Goal: Task Accomplishment & Management: Manage account settings

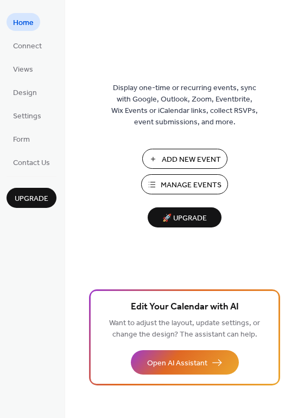
click at [181, 184] on span "Manage Events" at bounding box center [191, 185] width 61 height 11
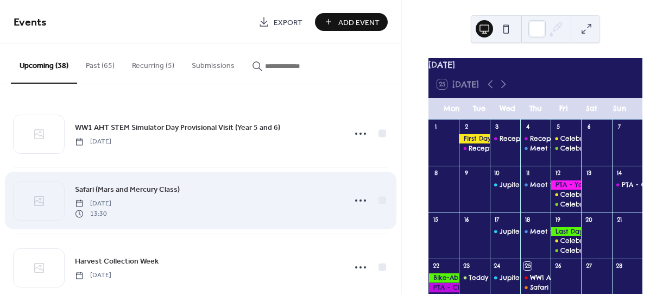
click at [208, 179] on div "Safari (Mars and Mercury Class) [DATE] 13:30" at bounding box center [201, 200] width 374 height 66
click at [360, 199] on circle at bounding box center [361, 200] width 2 height 2
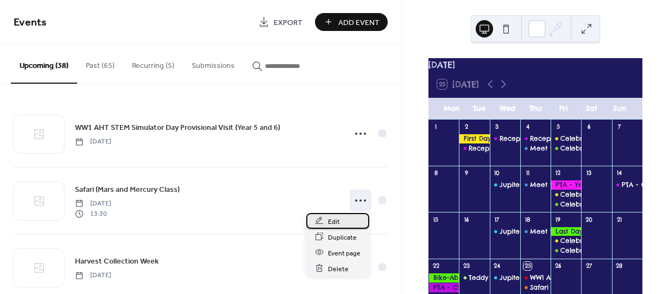
click at [335, 220] on span "Edit" at bounding box center [334, 221] width 12 height 11
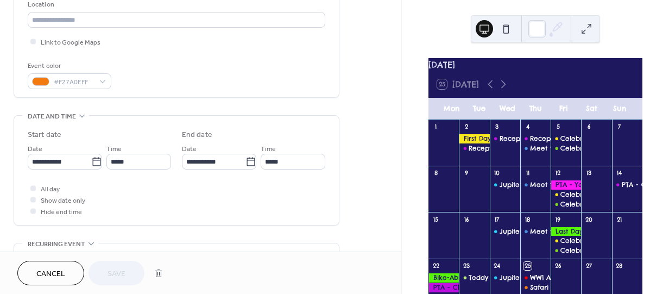
scroll to position [243, 0]
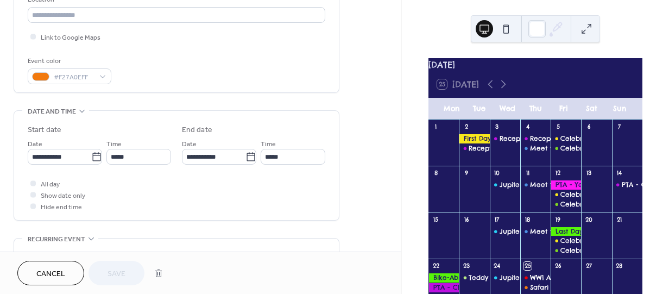
click at [36, 275] on span "Cancel" at bounding box center [50, 273] width 29 height 11
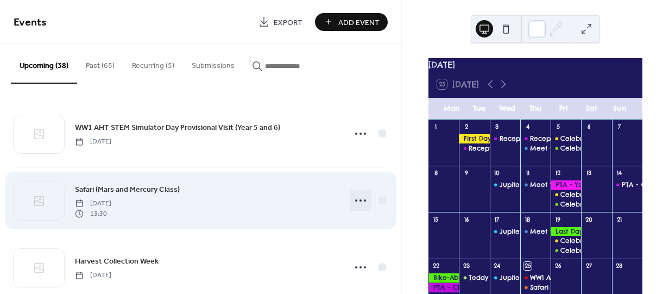
click at [365, 193] on icon at bounding box center [360, 200] width 17 height 17
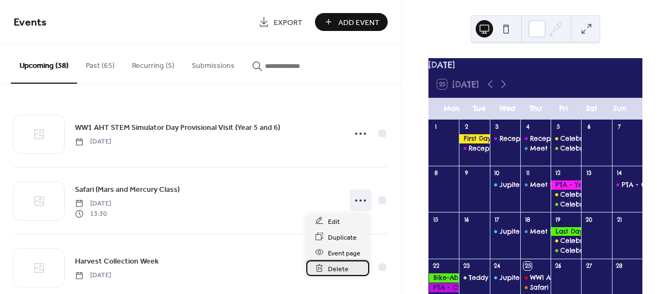
click at [332, 267] on span "Delete" at bounding box center [338, 268] width 21 height 11
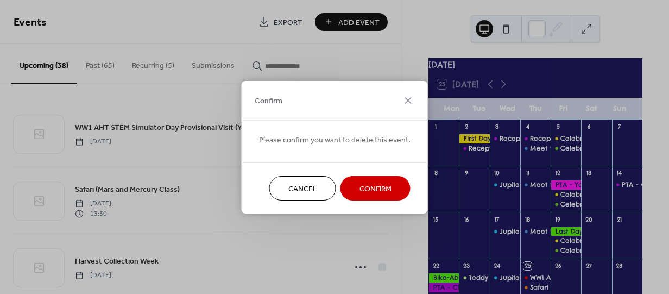
click at [366, 186] on span "Confirm" at bounding box center [376, 188] width 32 height 11
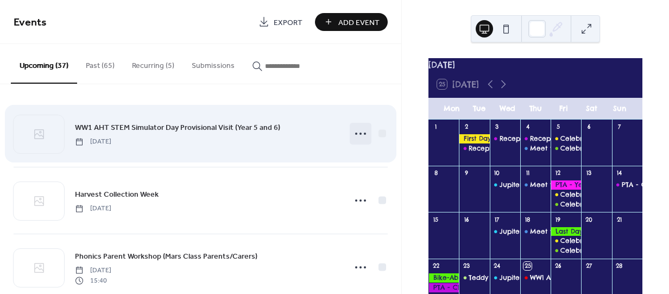
click at [355, 130] on icon at bounding box center [360, 133] width 17 height 17
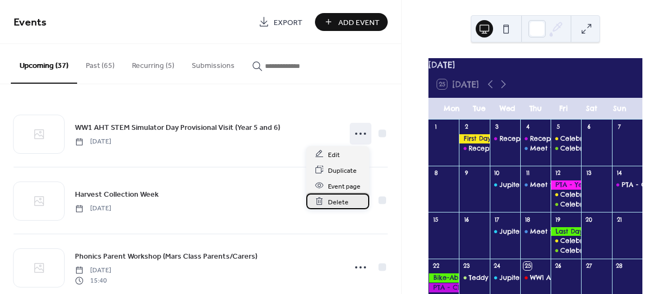
click at [334, 197] on span "Delete" at bounding box center [338, 201] width 21 height 11
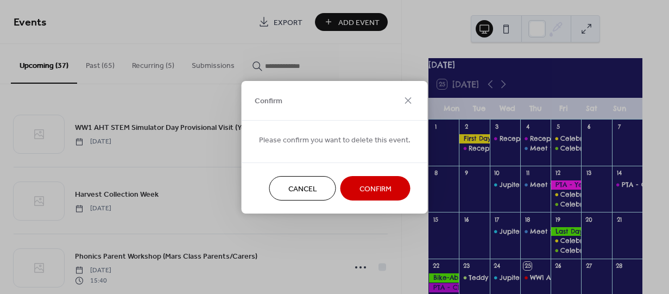
click at [360, 185] on span "Confirm" at bounding box center [376, 188] width 32 height 11
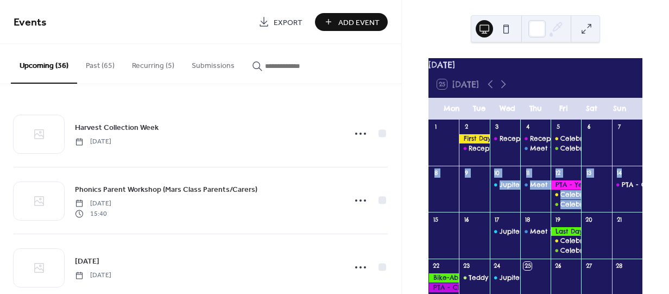
drag, startPoint x: 666, startPoint y: 153, endPoint x: 669, endPoint y: 176, distance: 22.5
click at [669, 176] on div "[DATE] 25 [DATE] Mon Tue Wed Thu Fri Sat Sun 1 2 Reception Pupils - Staggered S…" at bounding box center [535, 147] width 267 height 294
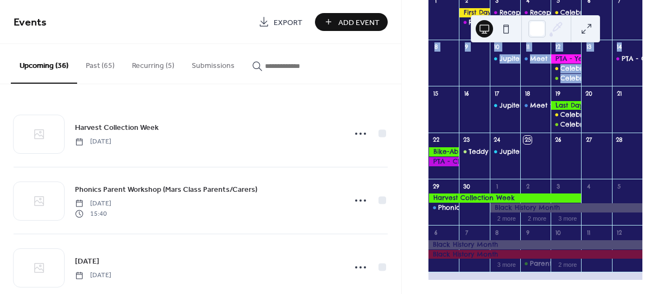
scroll to position [127, 0]
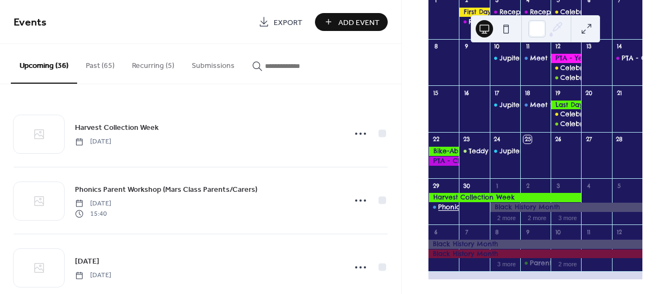
click at [449, 212] on div "Phonics Parent Workshop (Mars Class Parents/Carers)" at bounding box center [527, 207] width 178 height 9
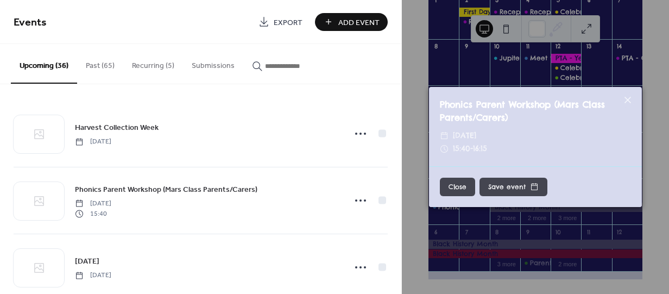
click at [456, 189] on button "Close" at bounding box center [457, 187] width 35 height 18
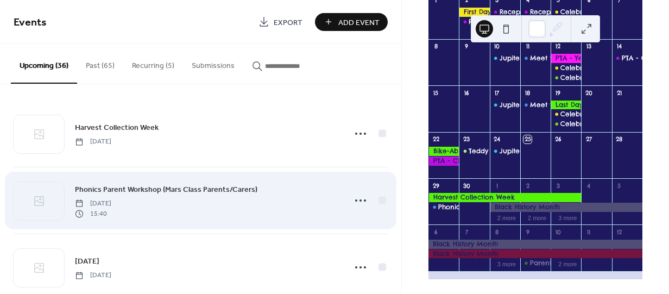
click at [182, 184] on span "Phonics Parent Workshop (Mars Class Parents/Carers)" at bounding box center [166, 189] width 183 height 11
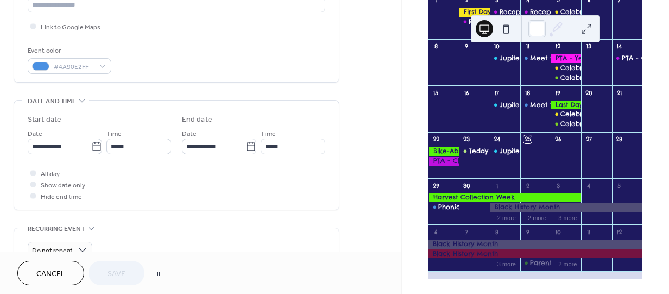
scroll to position [259, 0]
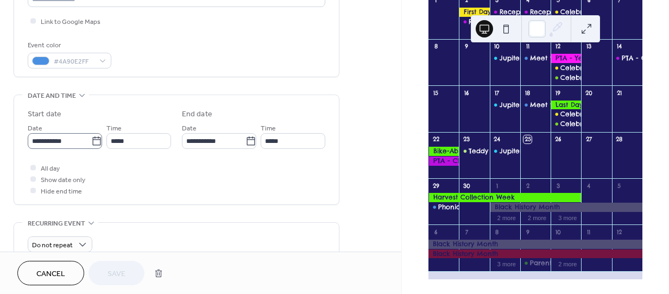
click at [94, 139] on icon at bounding box center [96, 141] width 11 height 11
click at [91, 139] on input "**********" at bounding box center [60, 141] width 64 height 16
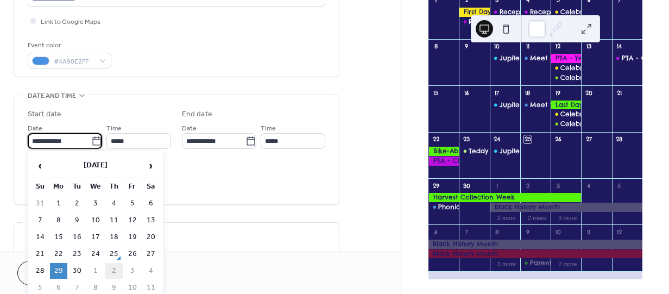
click at [115, 266] on td "2" at bounding box center [113, 271] width 17 height 16
type input "**********"
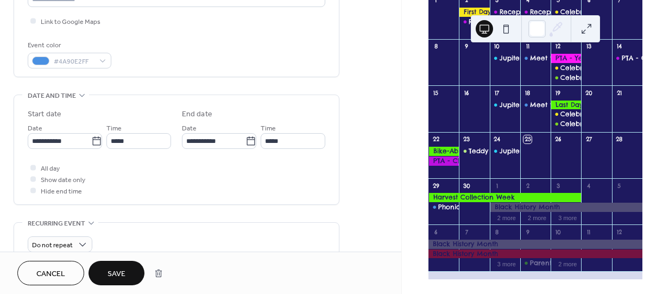
click at [115, 267] on button "Save" at bounding box center [117, 273] width 56 height 24
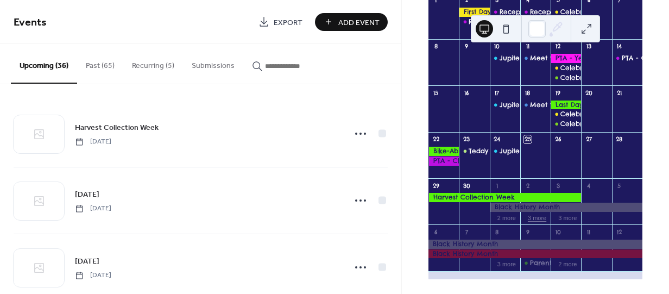
click at [533, 222] on button "3 more" at bounding box center [537, 216] width 27 height 9
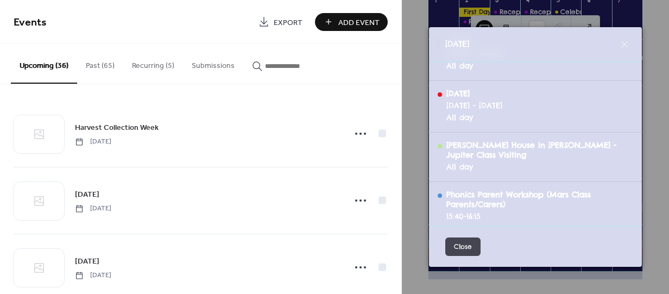
scroll to position [85, 0]
click at [463, 247] on button "Close" at bounding box center [463, 246] width 35 height 18
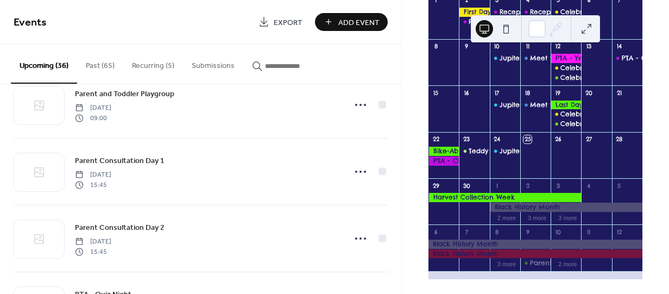
scroll to position [504, 0]
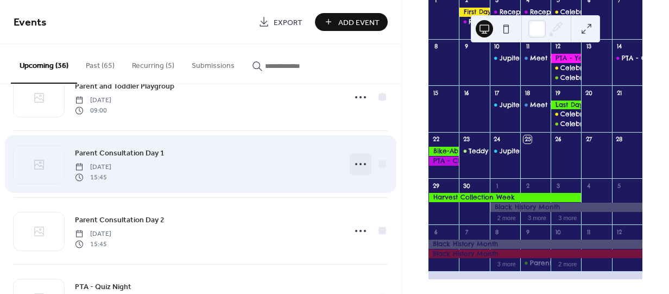
click at [360, 159] on icon at bounding box center [360, 163] width 17 height 17
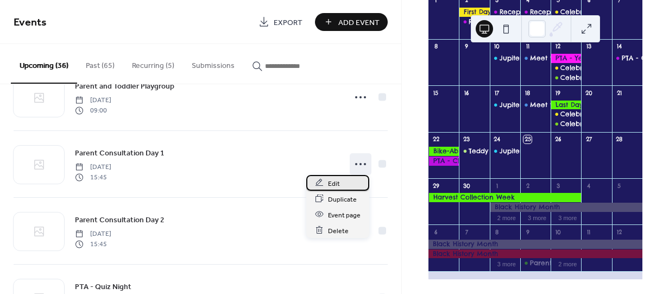
click at [327, 181] on div "Edit" at bounding box center [337, 183] width 63 height 16
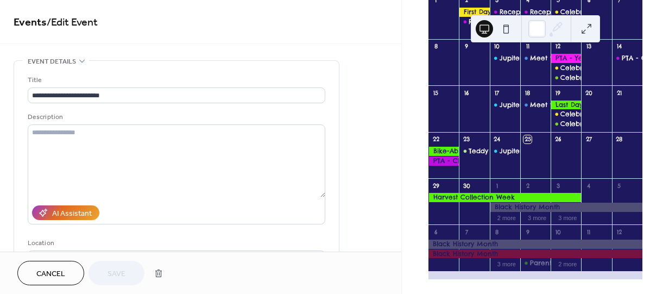
drag, startPoint x: 398, startPoint y: 59, endPoint x: 399, endPoint y: 95, distance: 36.4
click at [399, 95] on div "**********" at bounding box center [201, 126] width 402 height 252
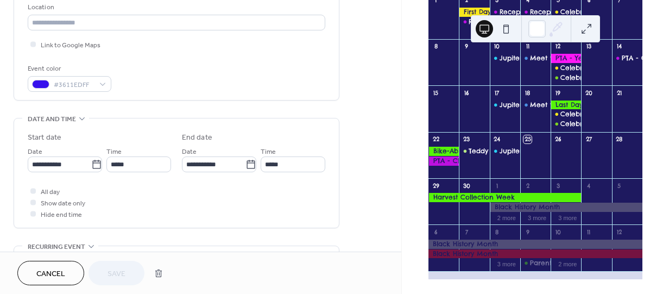
scroll to position [256, 0]
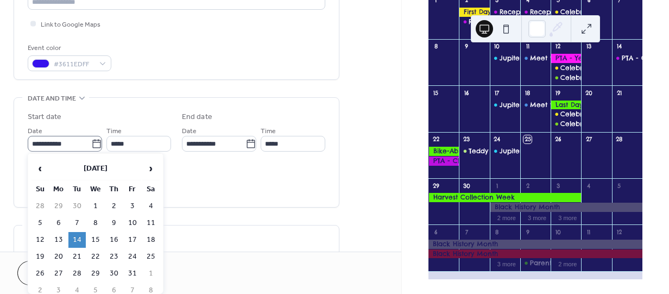
click at [93, 143] on icon at bounding box center [96, 144] width 11 height 11
click at [91, 143] on input "**********" at bounding box center [60, 144] width 64 height 16
click at [91, 239] on td "15" at bounding box center [95, 240] width 17 height 16
type input "**********"
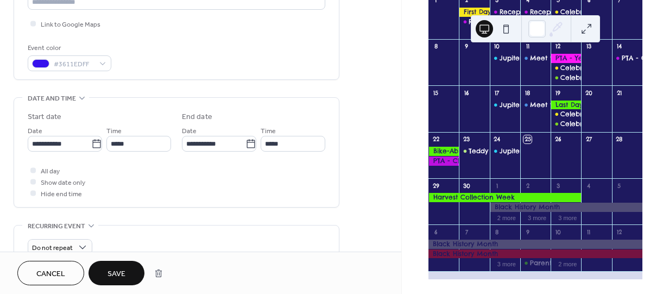
click at [112, 276] on span "Save" at bounding box center [117, 273] width 18 height 11
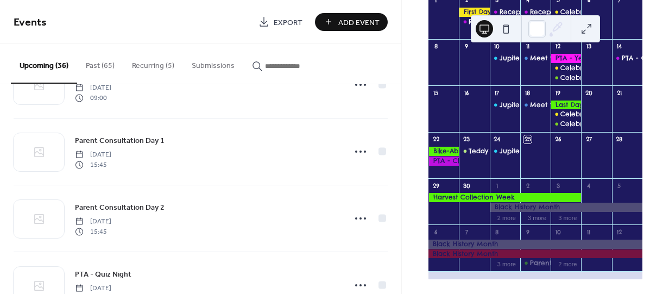
scroll to position [559, 0]
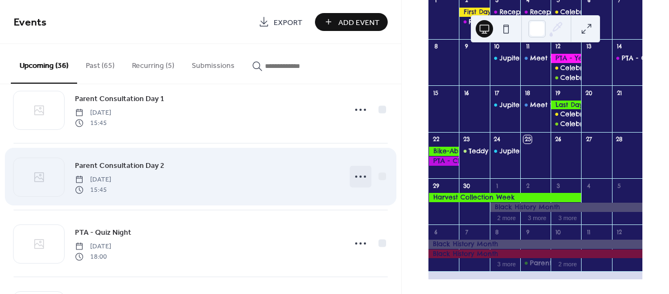
click at [358, 173] on icon at bounding box center [360, 176] width 17 height 17
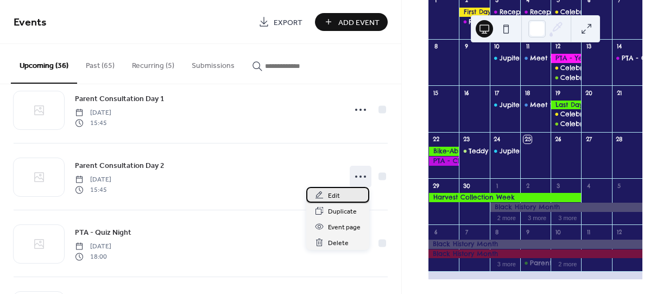
click at [330, 195] on span "Edit" at bounding box center [334, 195] width 12 height 11
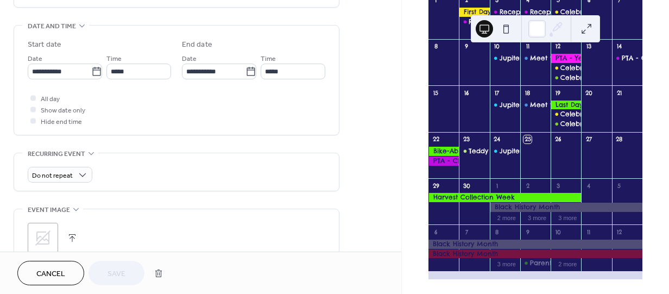
scroll to position [333, 0]
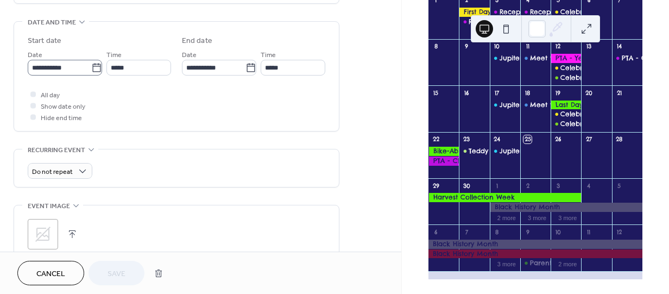
click at [93, 67] on icon at bounding box center [96, 67] width 11 height 11
click at [91, 67] on input "**********" at bounding box center [60, 68] width 64 height 16
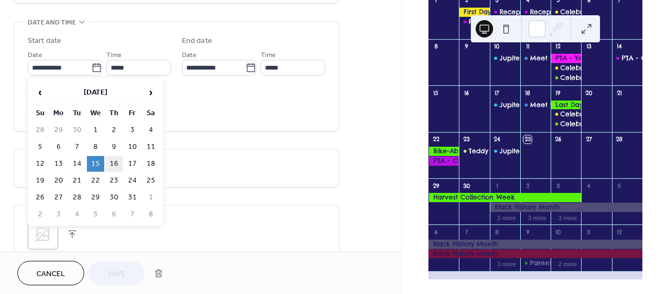
click at [111, 159] on td "16" at bounding box center [113, 164] width 17 height 16
type input "**********"
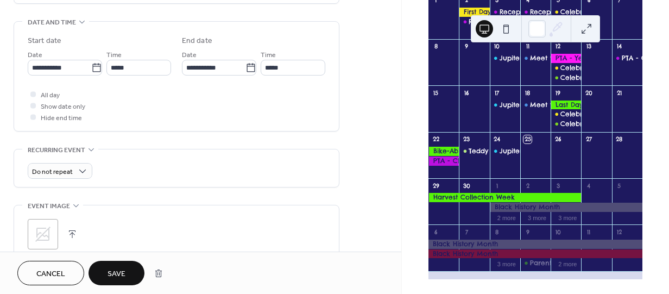
click at [111, 271] on span "Save" at bounding box center [117, 273] width 18 height 11
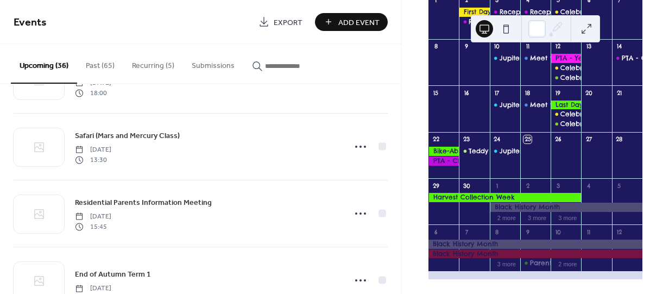
scroll to position [726, 0]
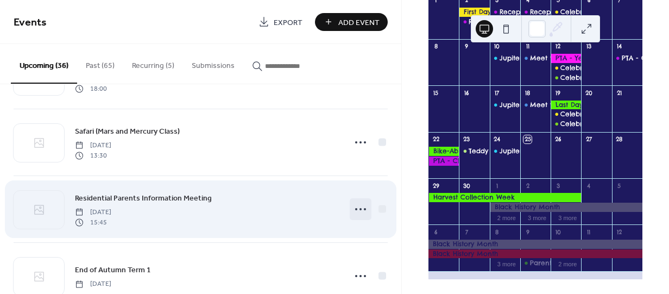
click at [352, 205] on icon at bounding box center [360, 208] width 17 height 17
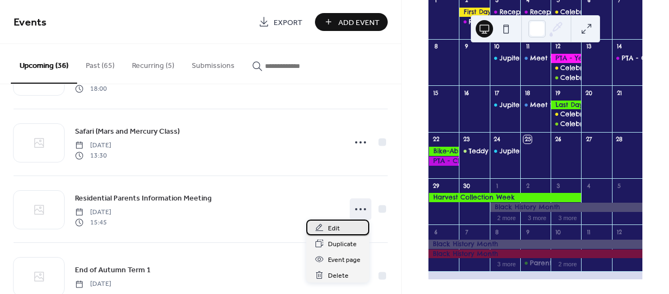
click at [337, 229] on span "Edit" at bounding box center [334, 228] width 12 height 11
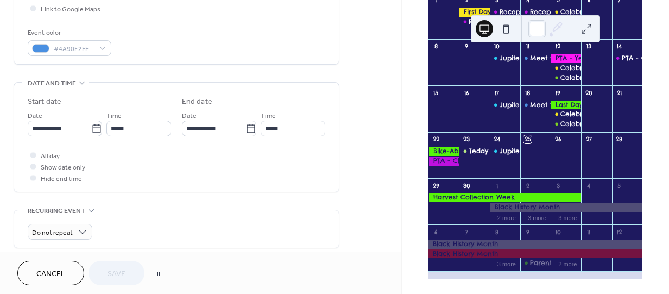
scroll to position [278, 0]
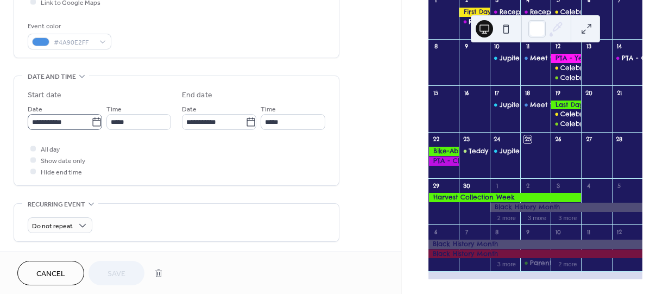
click at [91, 121] on icon at bounding box center [96, 122] width 11 height 11
click at [90, 121] on input "**********" at bounding box center [60, 122] width 64 height 16
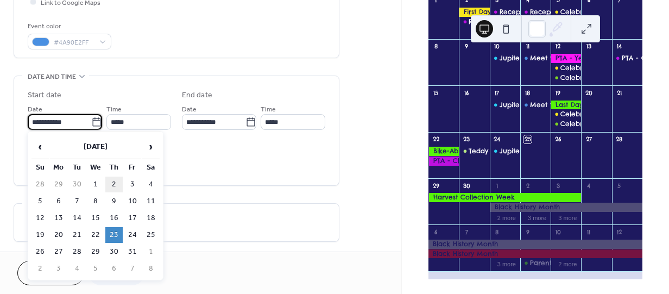
click at [112, 184] on td "2" at bounding box center [113, 185] width 17 height 16
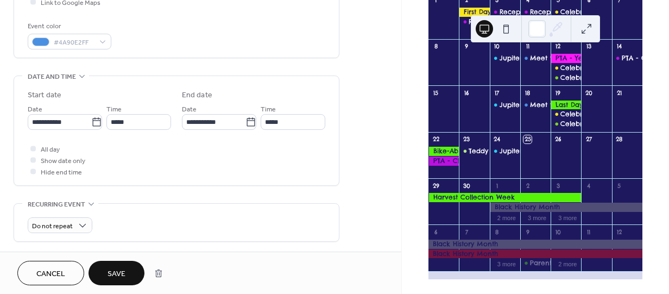
type input "**********"
click at [122, 276] on span "Save" at bounding box center [117, 273] width 18 height 11
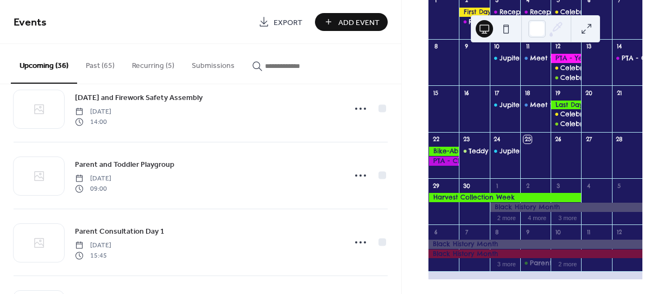
scroll to position [501, 0]
